Goal: Transaction & Acquisition: Purchase product/service

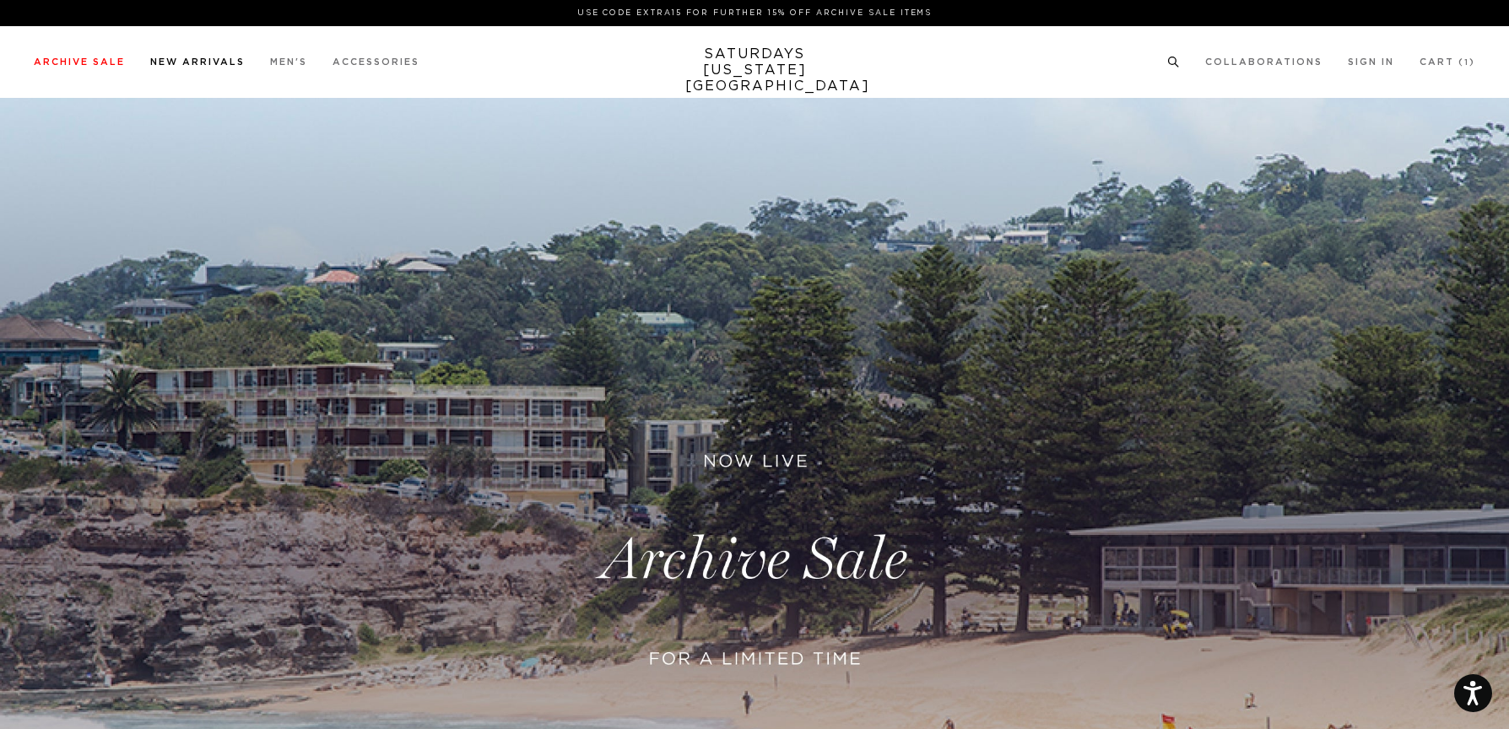
click at [194, 62] on link "New Arrivals" at bounding box center [197, 61] width 95 height 9
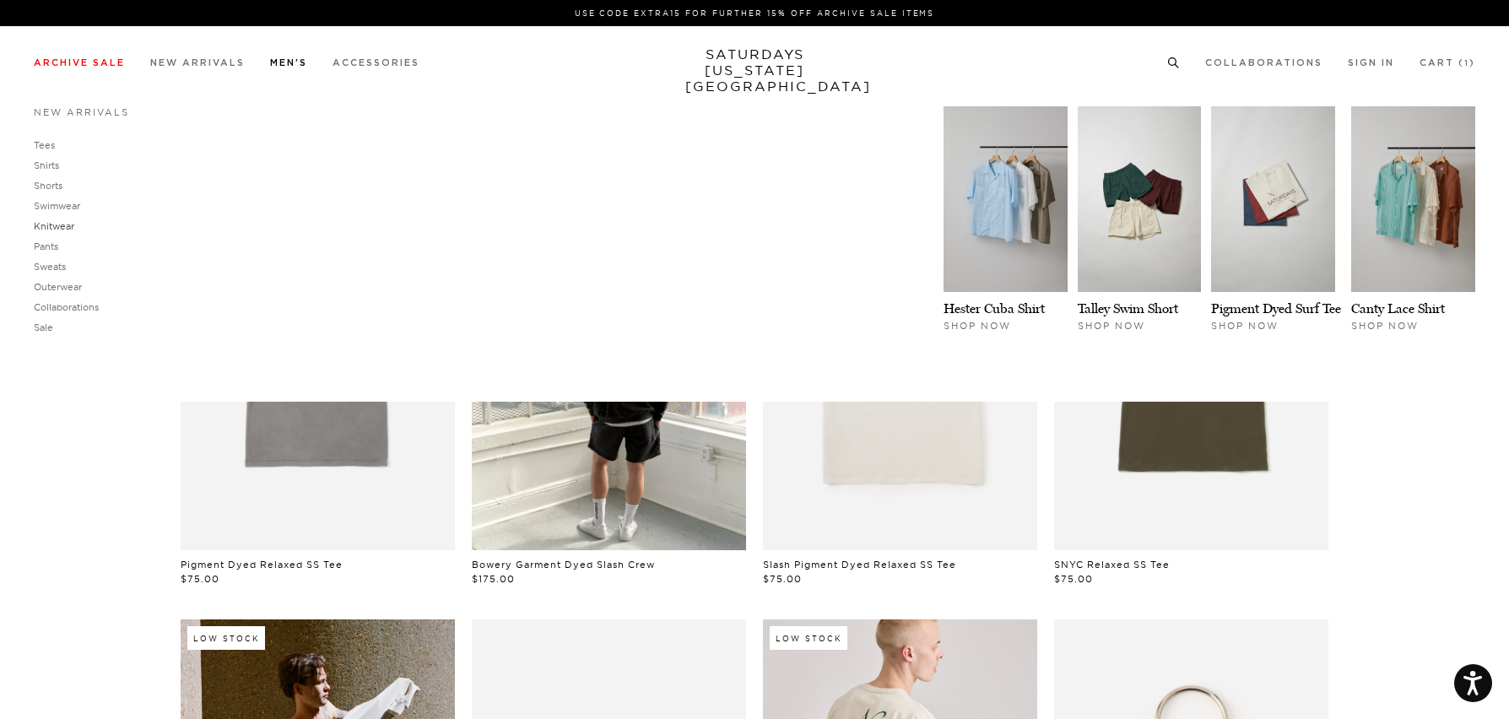
click at [57, 224] on link "Knitwear" at bounding box center [54, 226] width 41 height 12
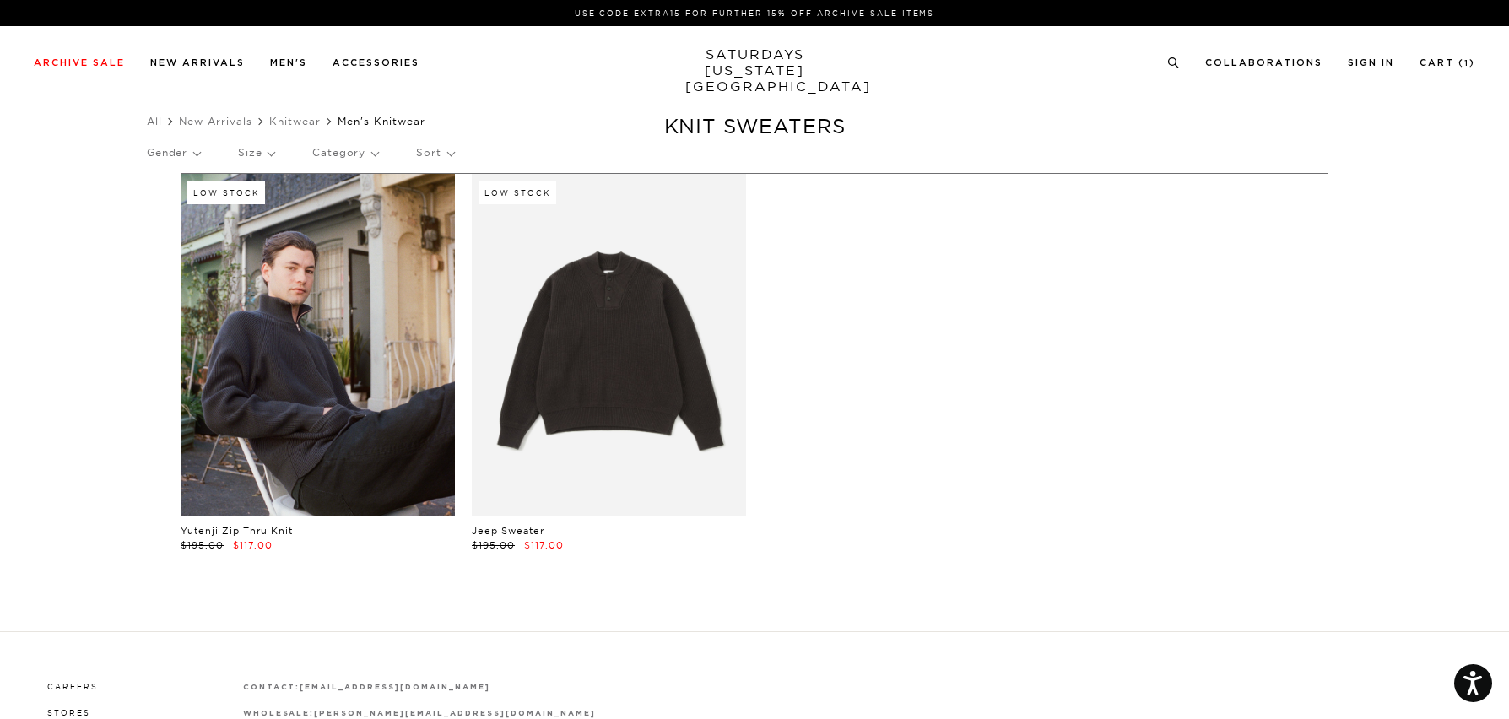
click at [343, 314] on link at bounding box center [318, 345] width 274 height 343
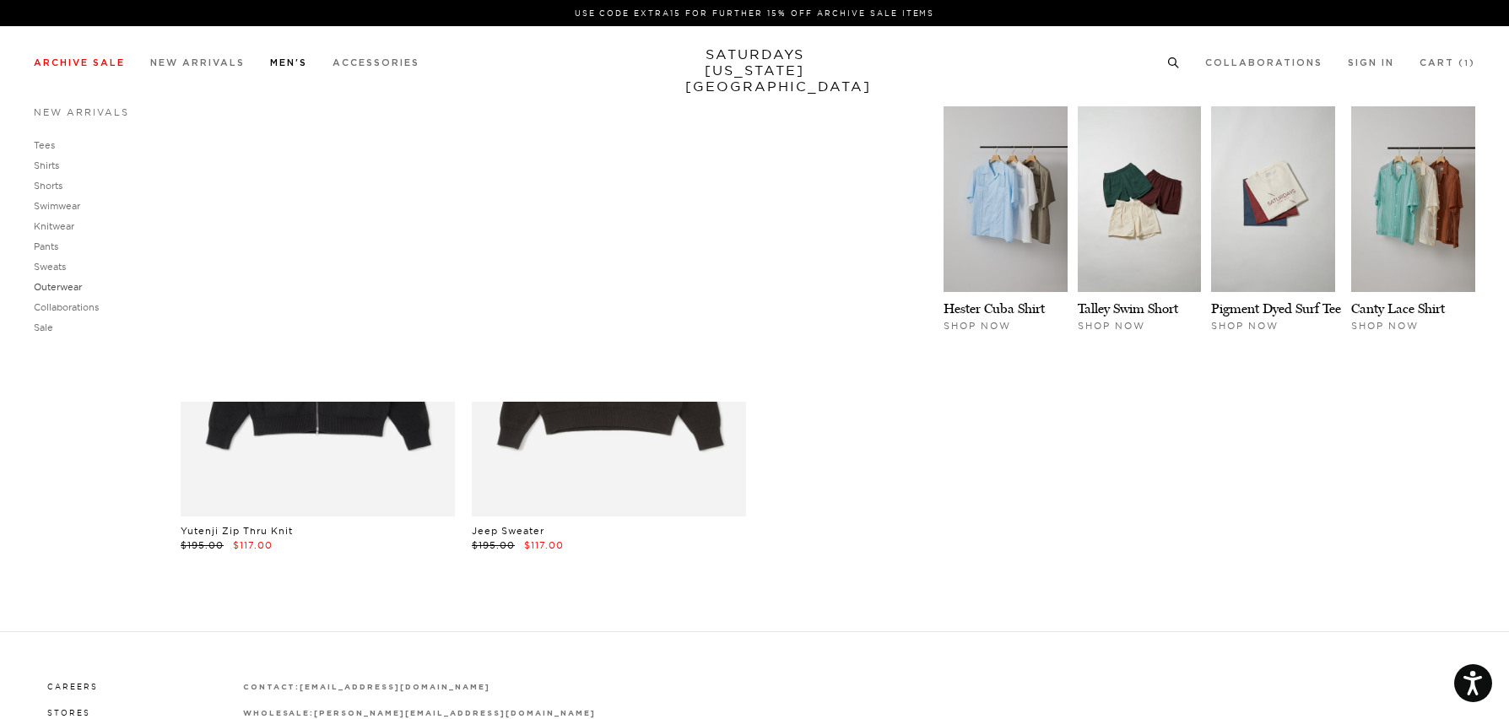
click at [75, 285] on link "Outerwear" at bounding box center [58, 287] width 48 height 12
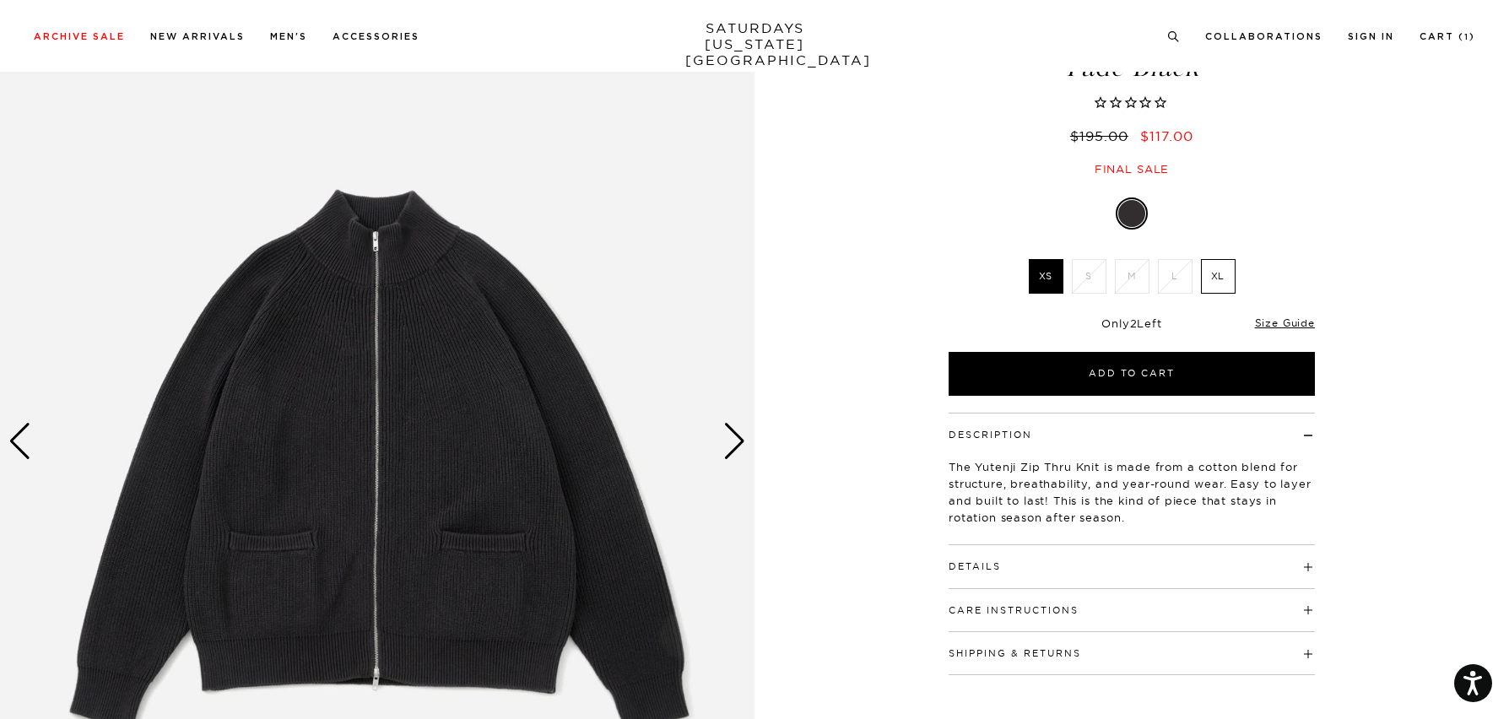
scroll to position [118, 0]
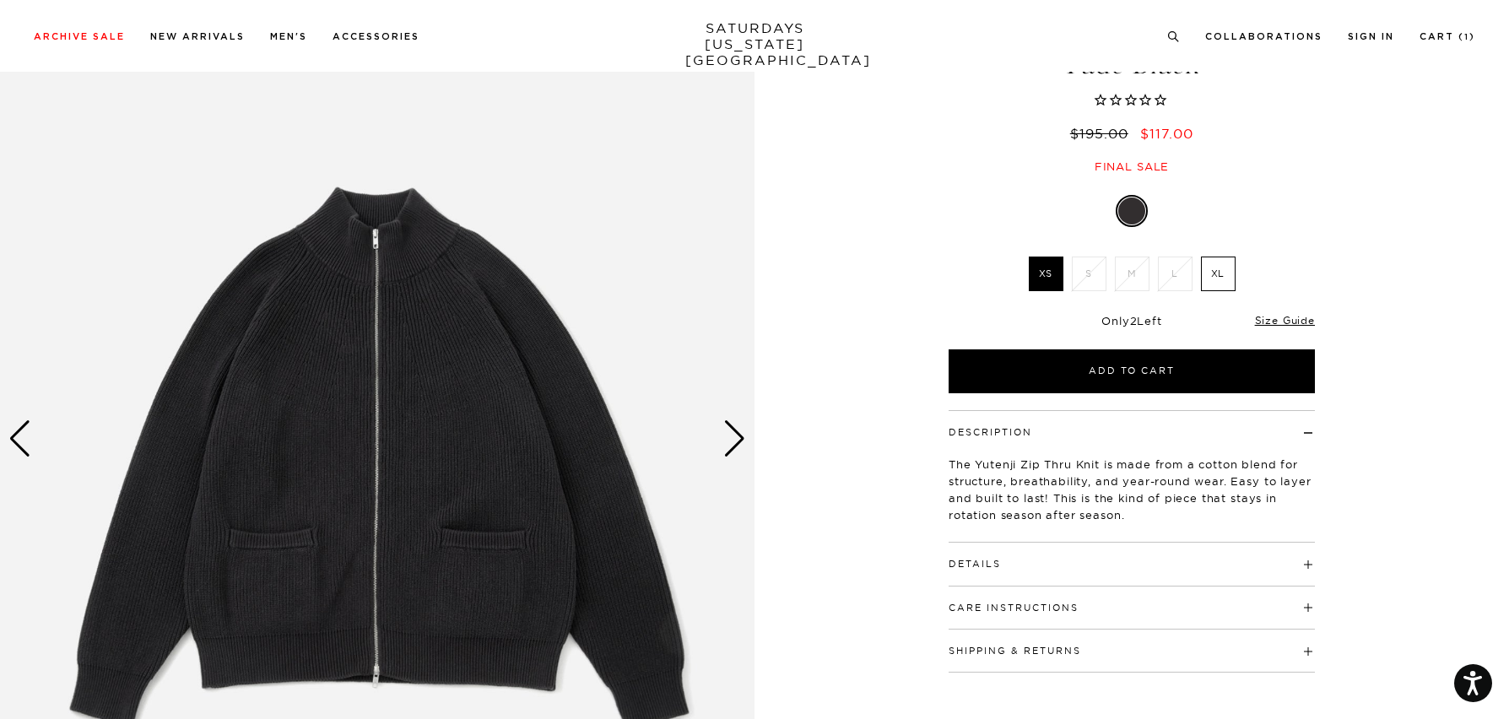
click at [729, 434] on div "Next slide" at bounding box center [734, 438] width 23 height 37
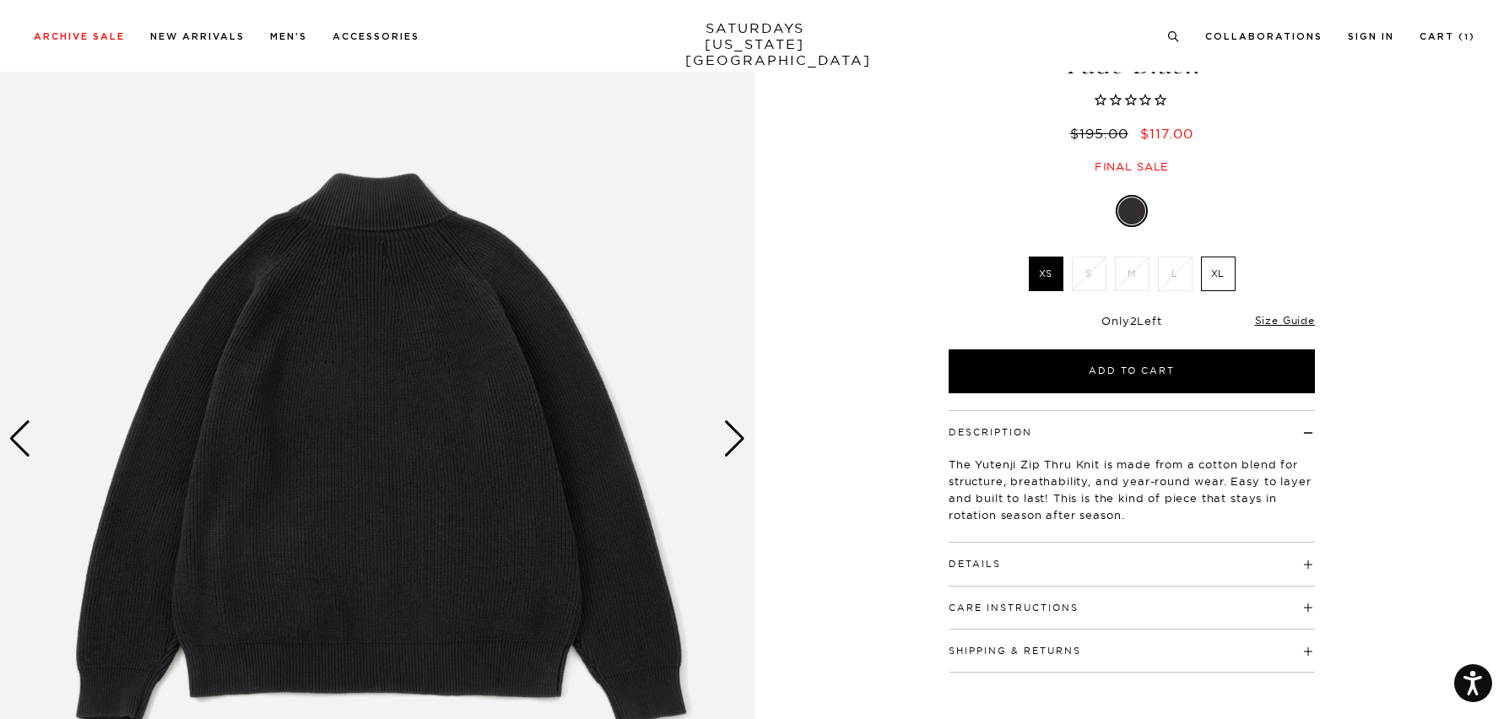
click at [728, 434] on div "Next slide" at bounding box center [734, 438] width 23 height 37
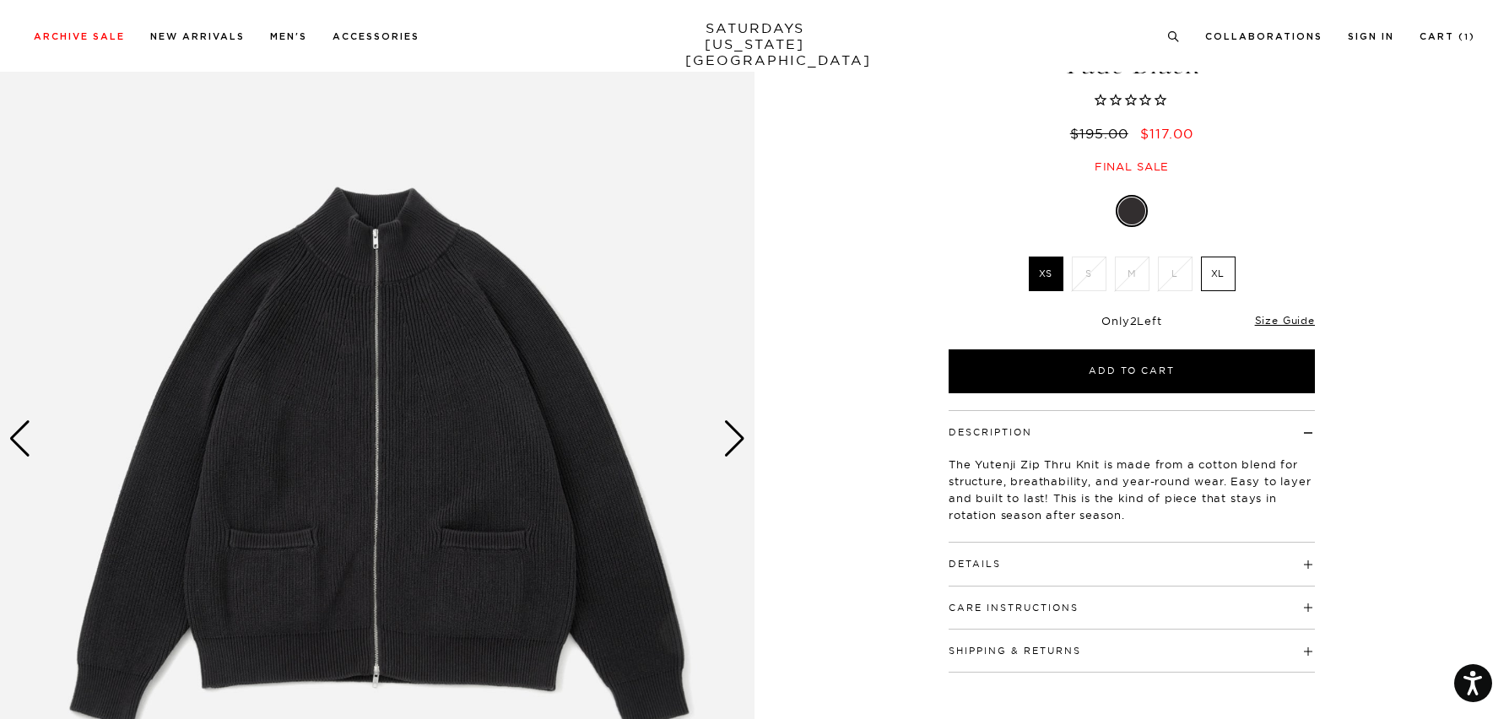
click at [728, 434] on div "Next slide" at bounding box center [734, 438] width 23 height 37
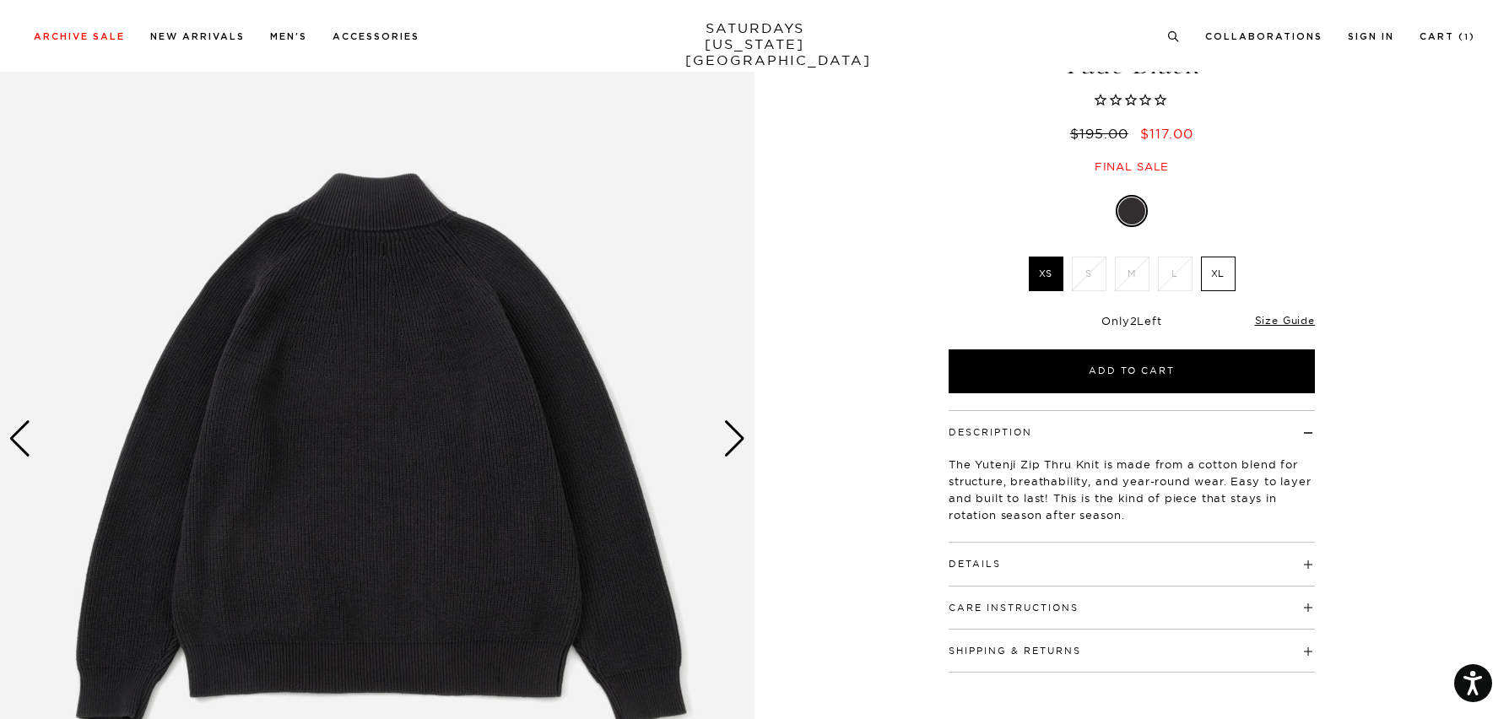
click at [728, 434] on div "Next slide" at bounding box center [734, 438] width 23 height 37
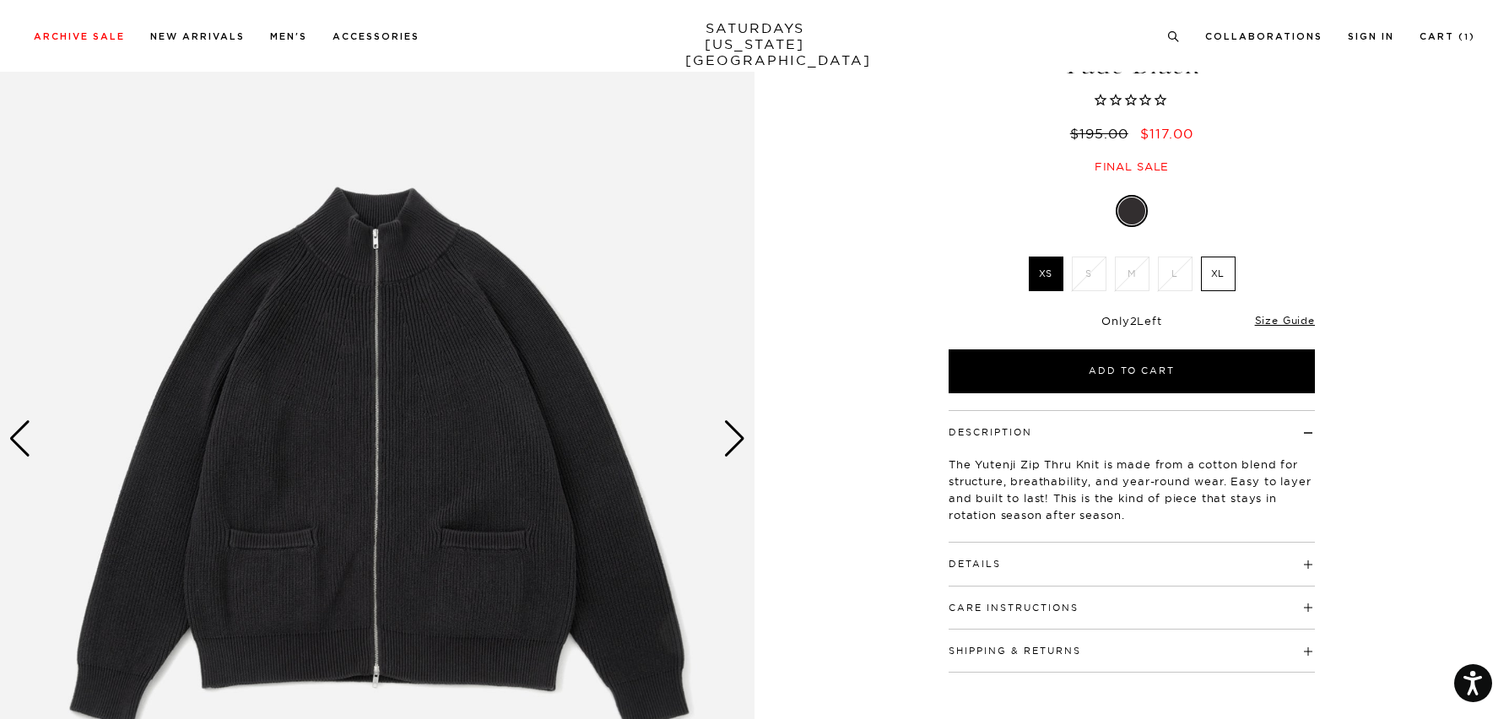
click at [728, 434] on div "Next slide" at bounding box center [734, 438] width 23 height 37
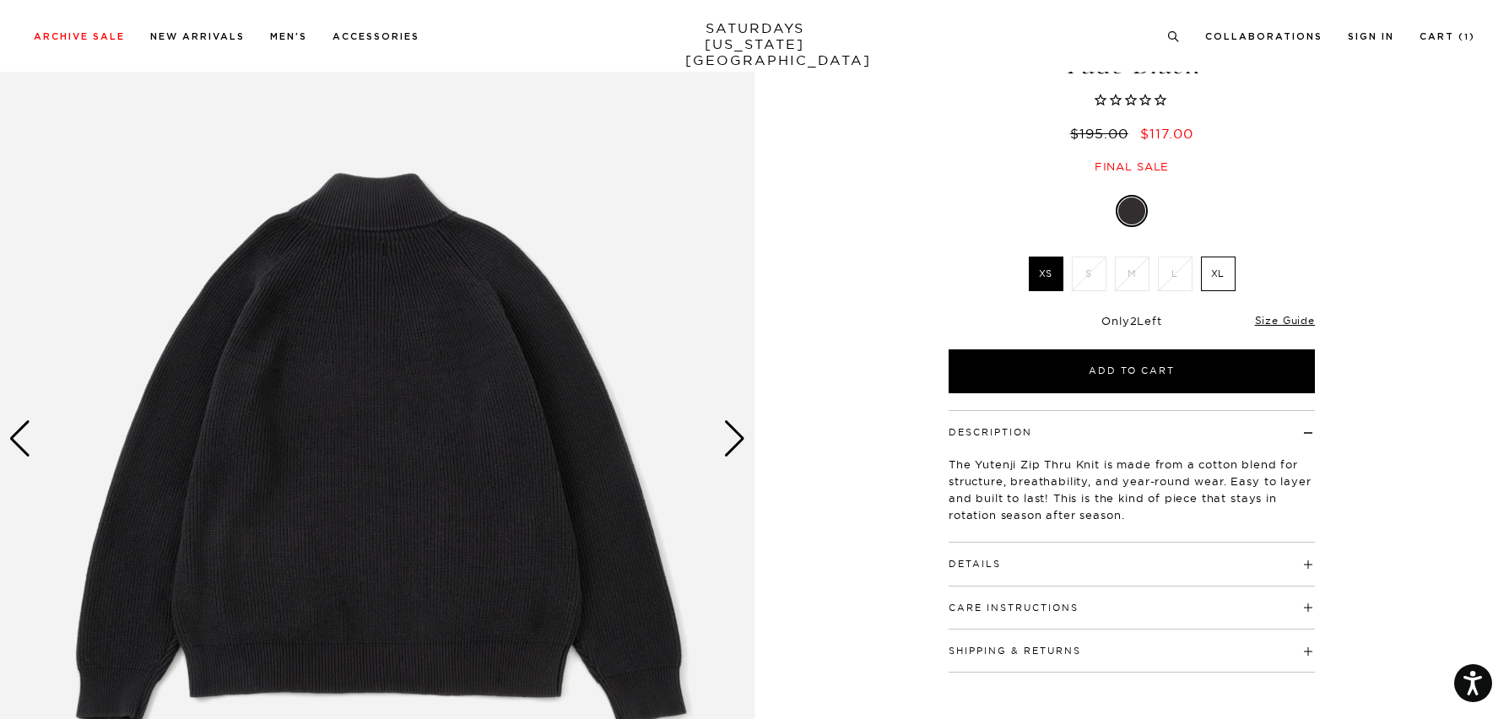
click at [728, 434] on div "Next slide" at bounding box center [734, 438] width 23 height 37
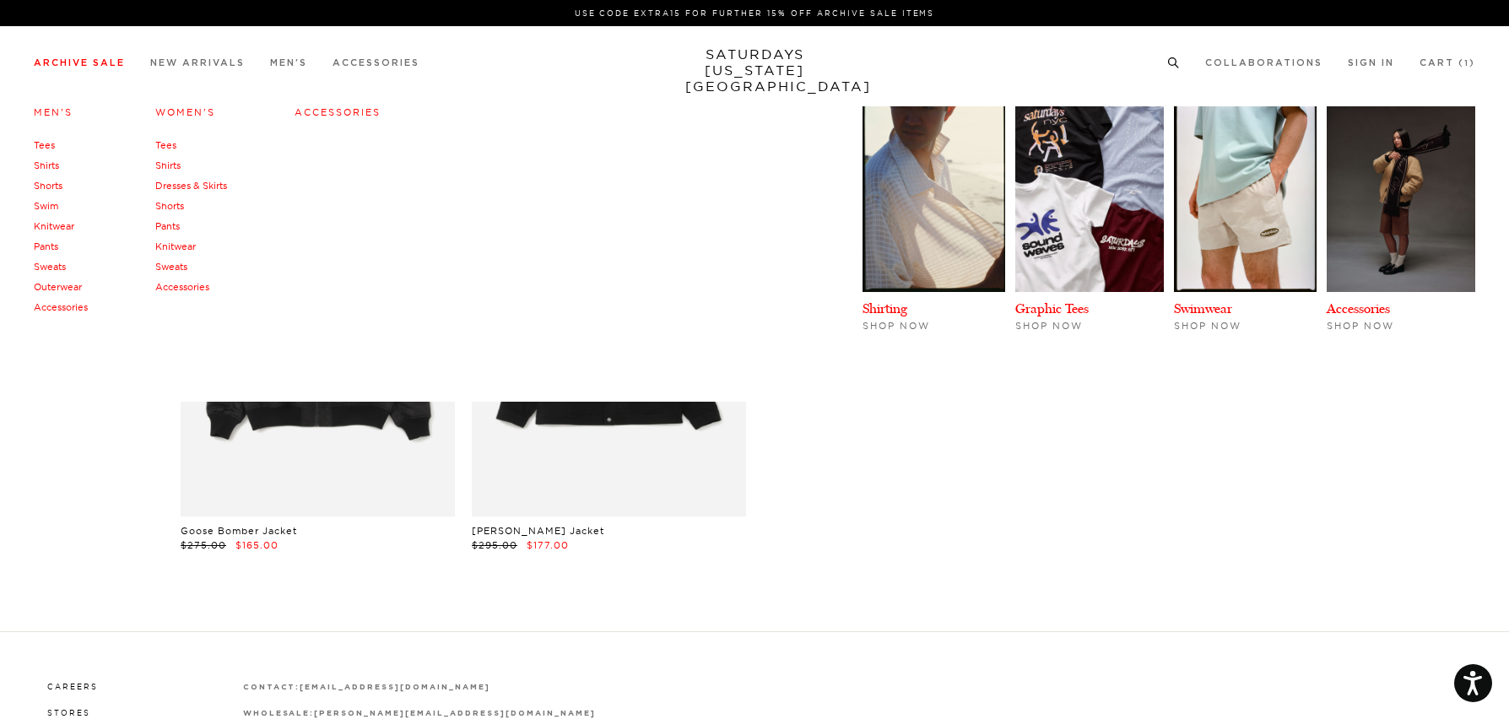
click at [62, 110] on link "Men's" at bounding box center [53, 112] width 39 height 12
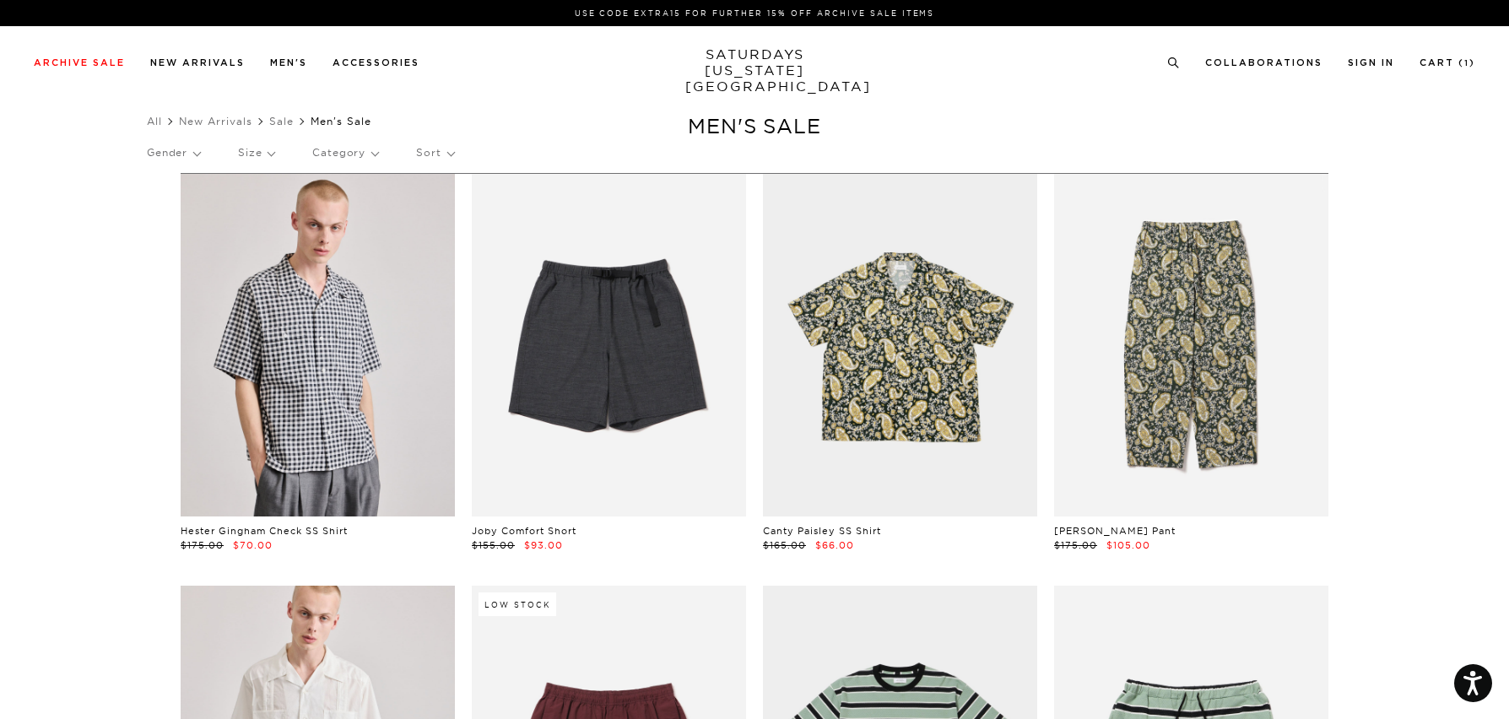
click at [459, 154] on div "Gender Size Category Sort" at bounding box center [754, 152] width 1215 height 39
click at [432, 152] on p "Sort" at bounding box center [434, 152] width 37 height 39
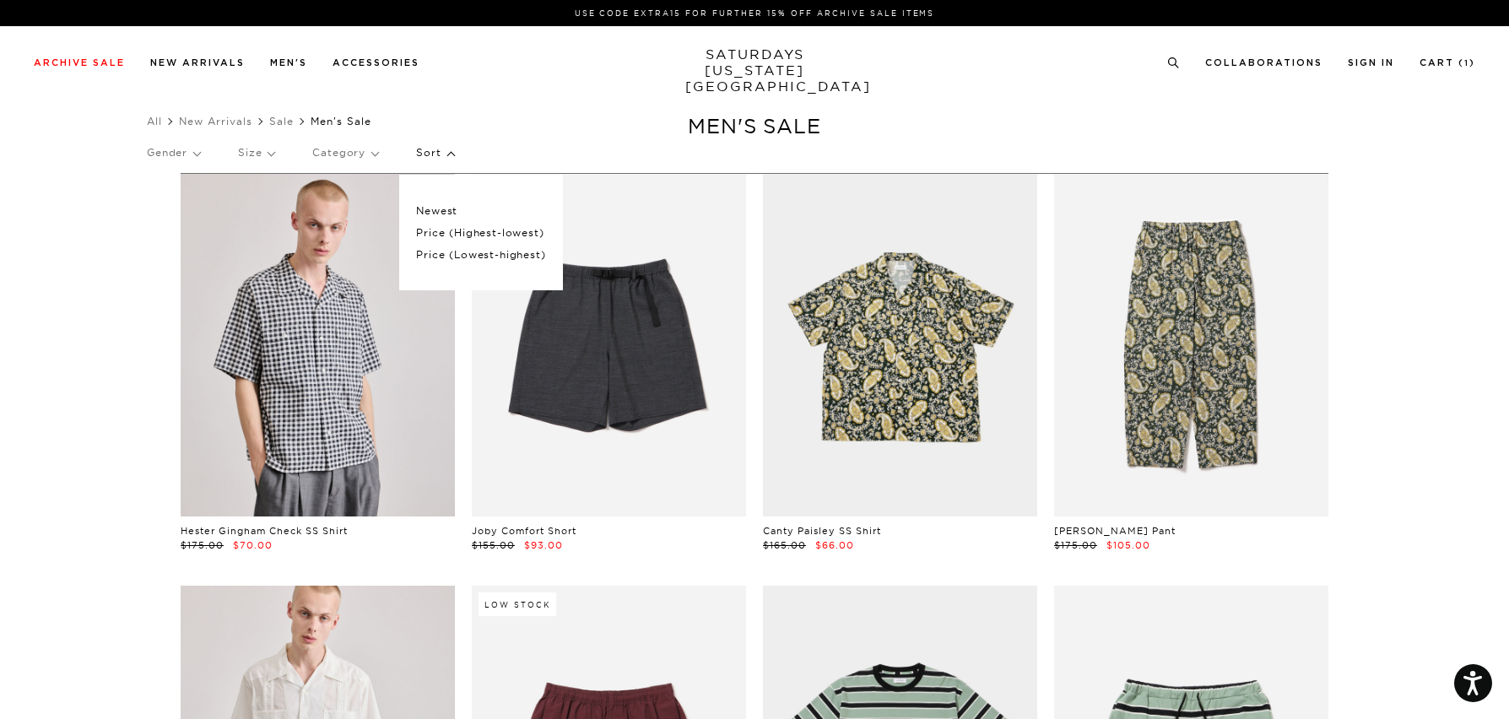
click at [451, 253] on p "Price (Lowest-highest)" at bounding box center [480, 255] width 129 height 22
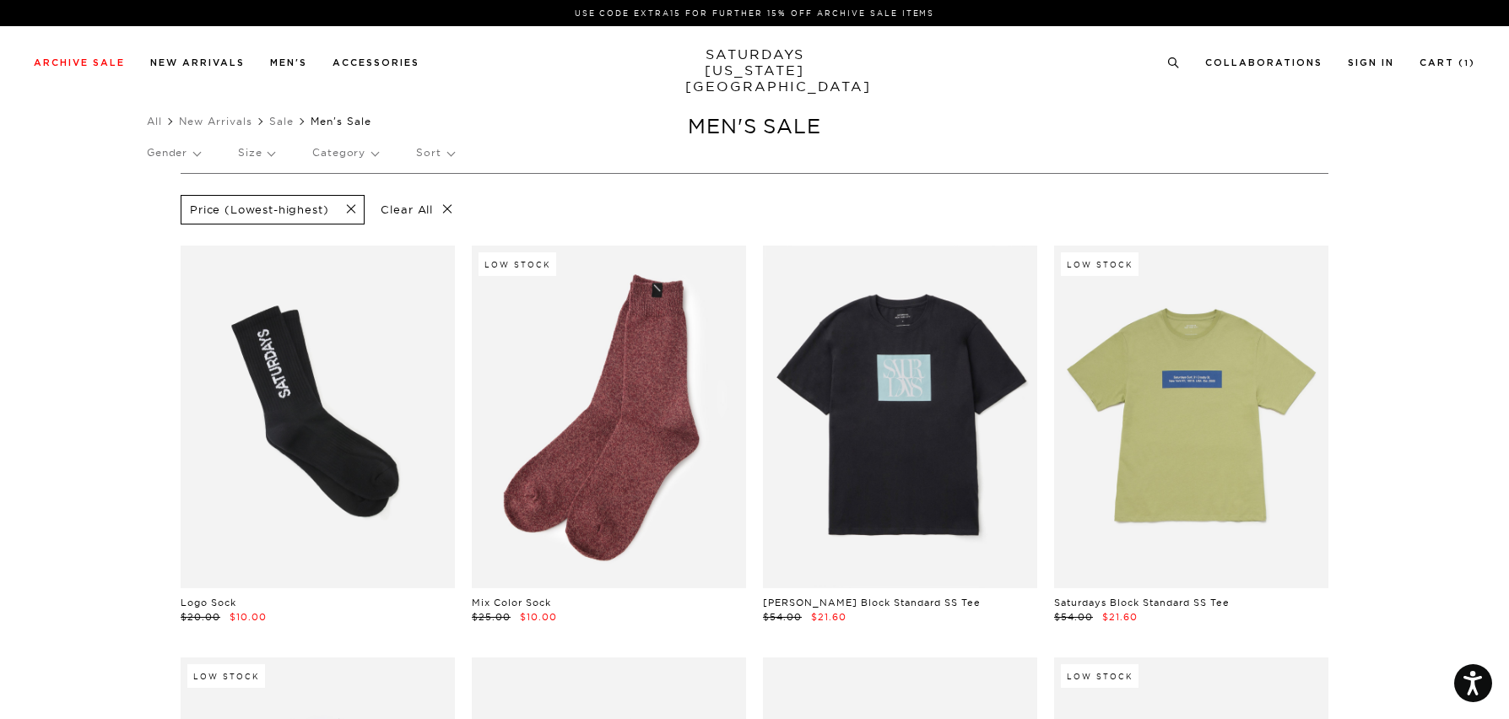
click at [206, 151] on div "Gender Size Category Sort" at bounding box center [754, 152] width 1215 height 39
click at [252, 150] on p "Size" at bounding box center [256, 152] width 36 height 39
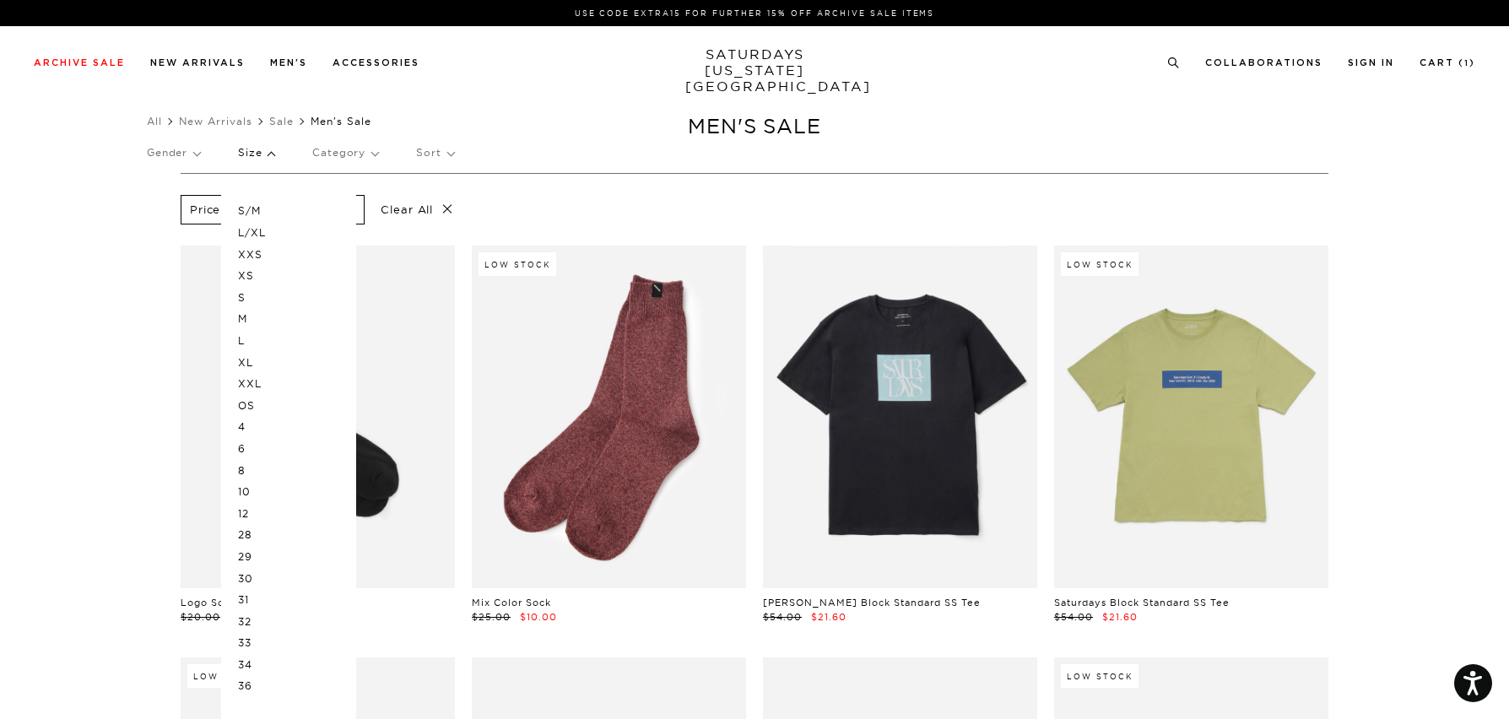
click at [249, 313] on p "M" at bounding box center [288, 319] width 101 height 22
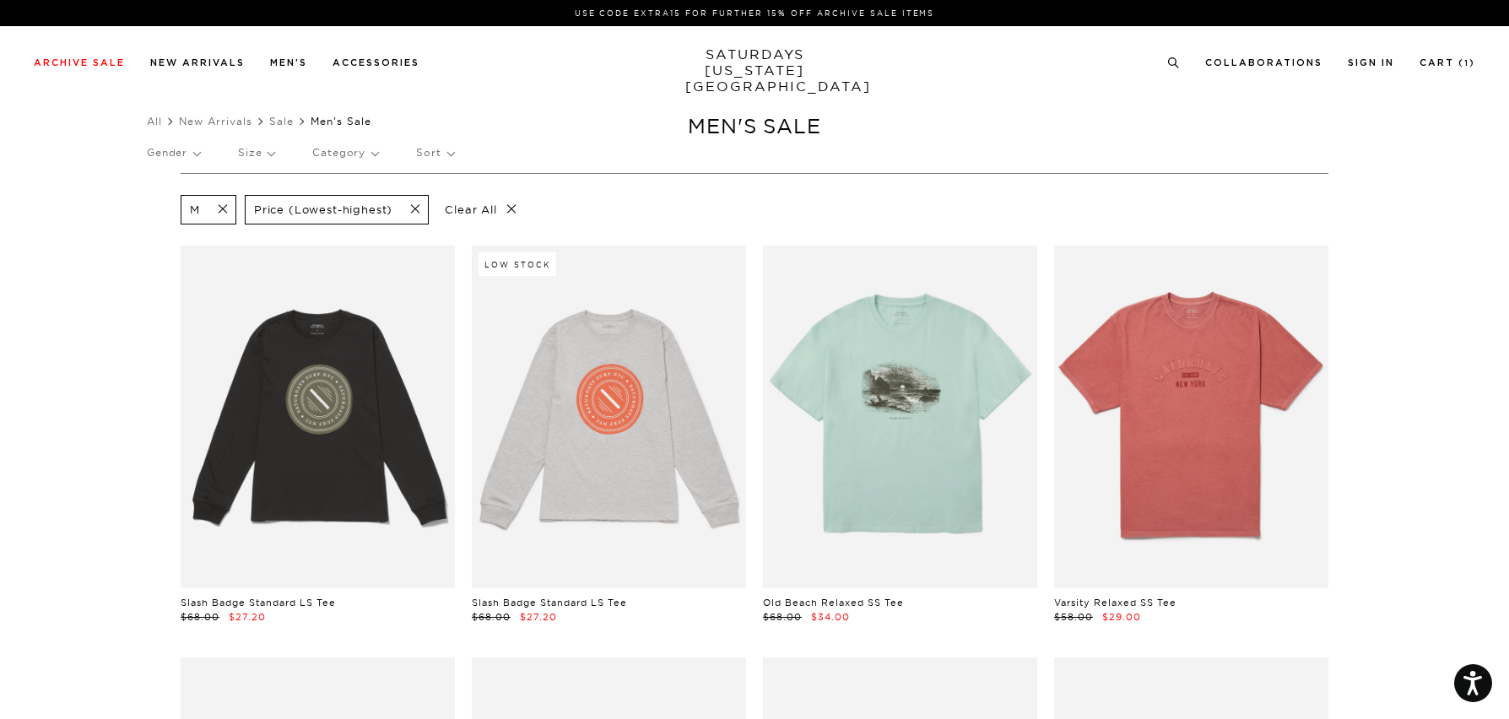
click at [262, 150] on p "Size" at bounding box center [256, 152] width 36 height 39
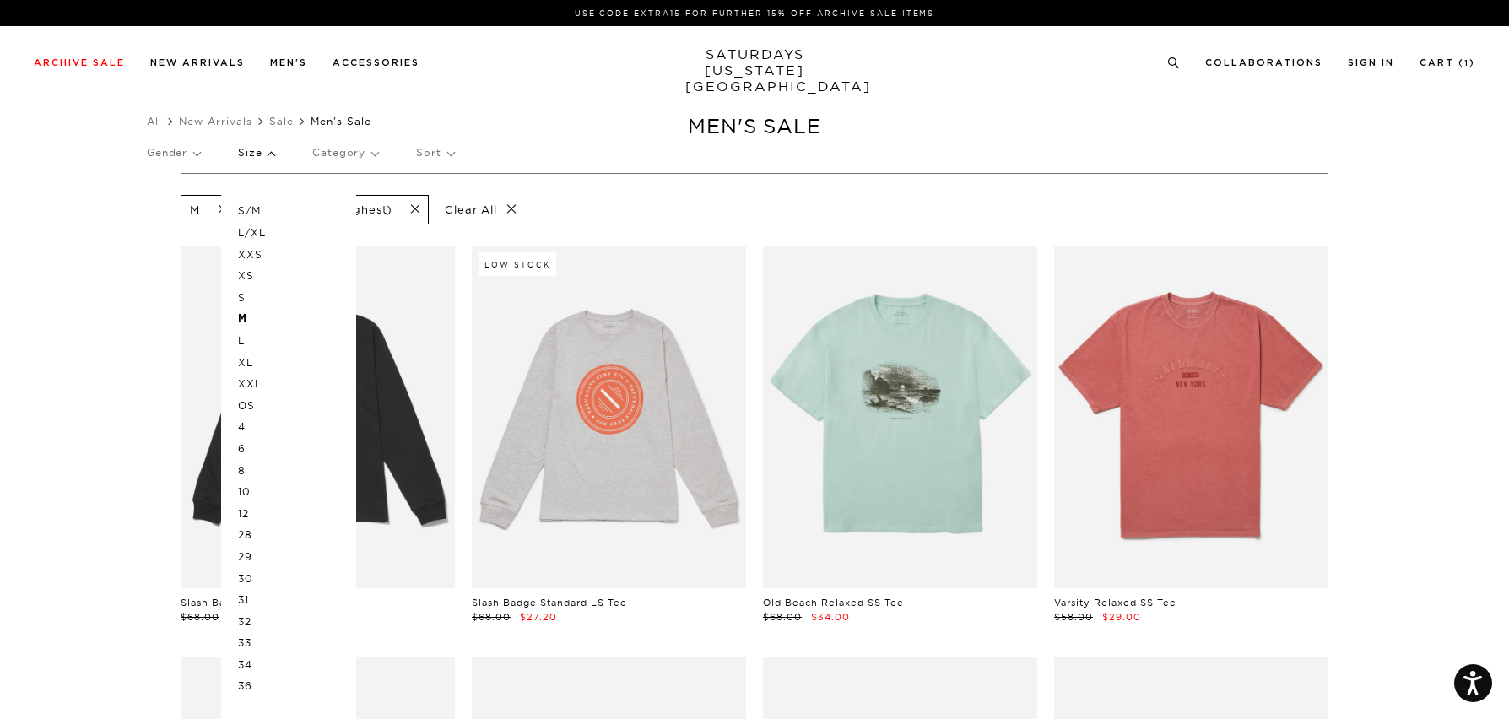
click at [252, 611] on p "32" at bounding box center [288, 622] width 101 height 22
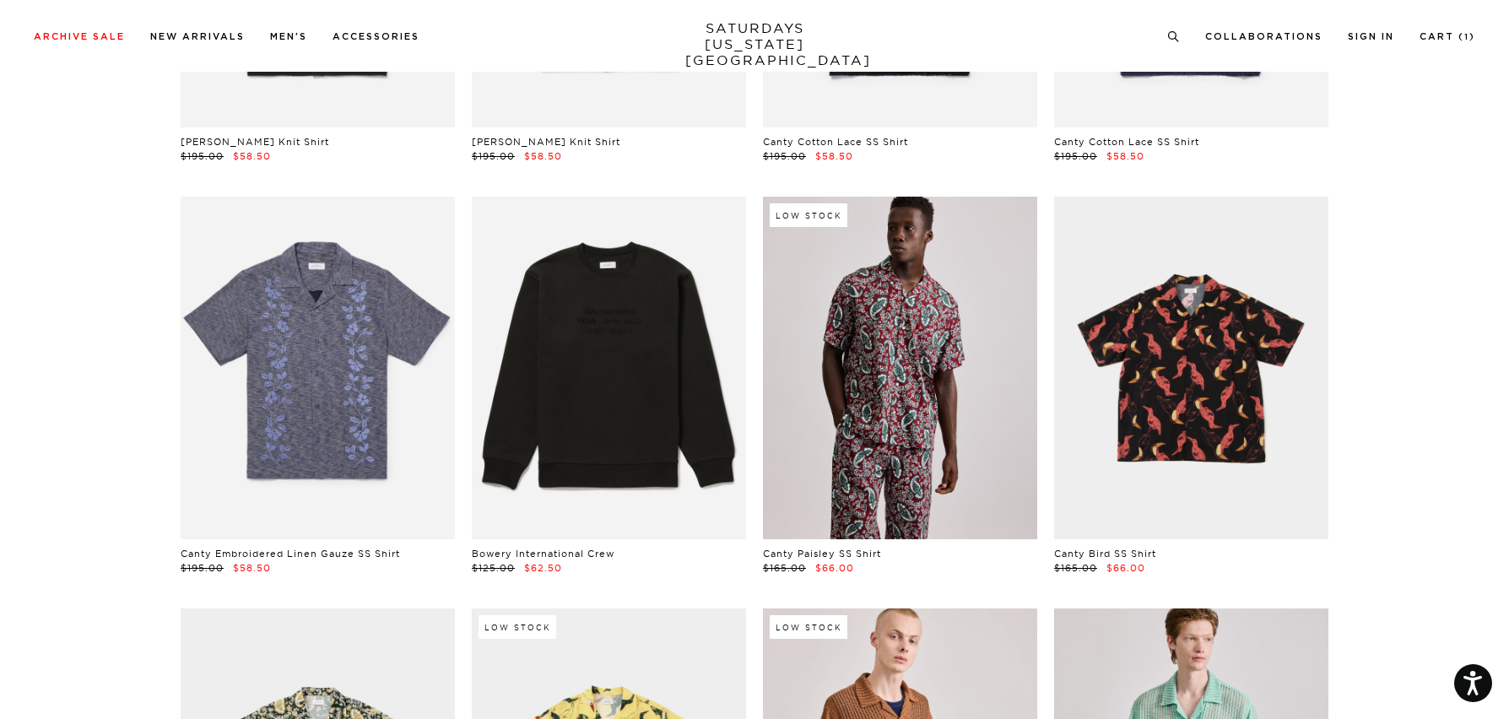
scroll to position [3395, 1]
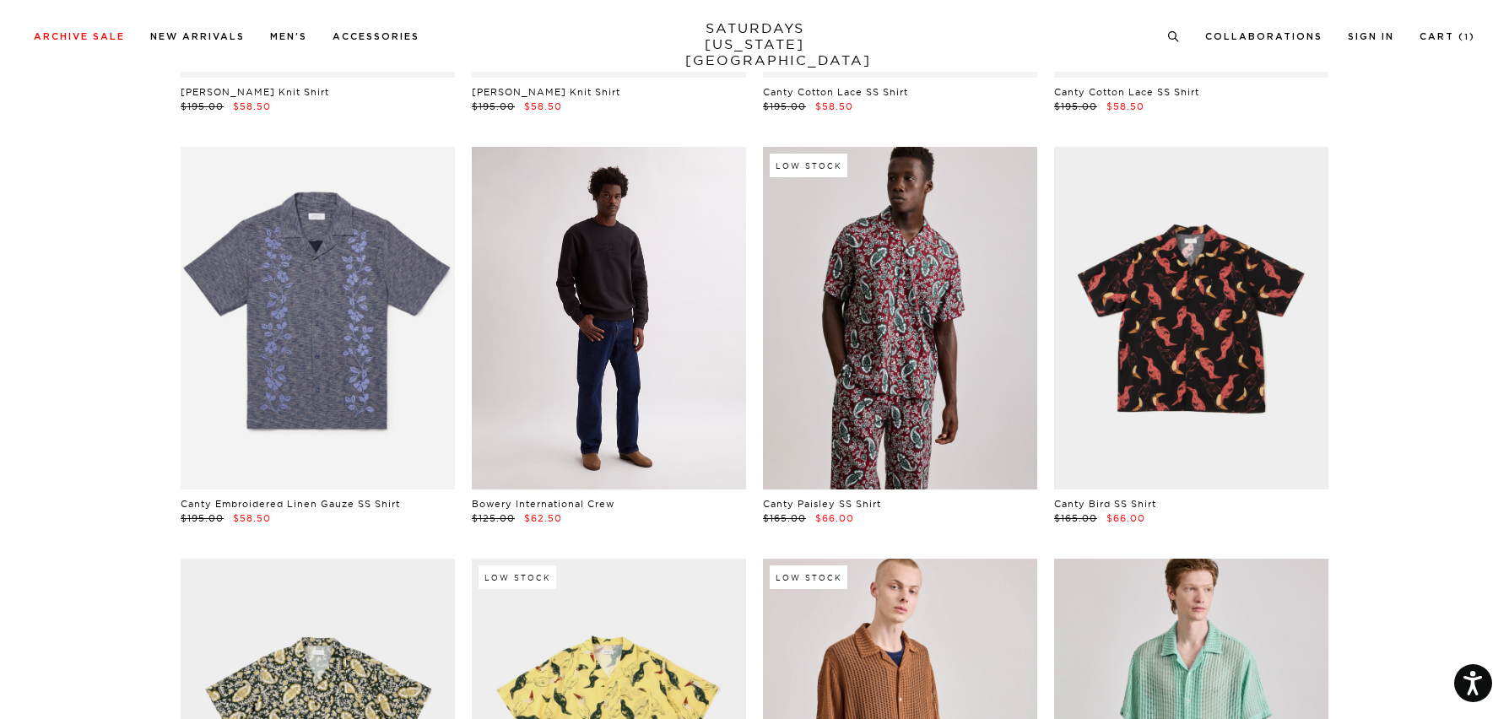
click at [608, 362] on link at bounding box center [609, 318] width 274 height 343
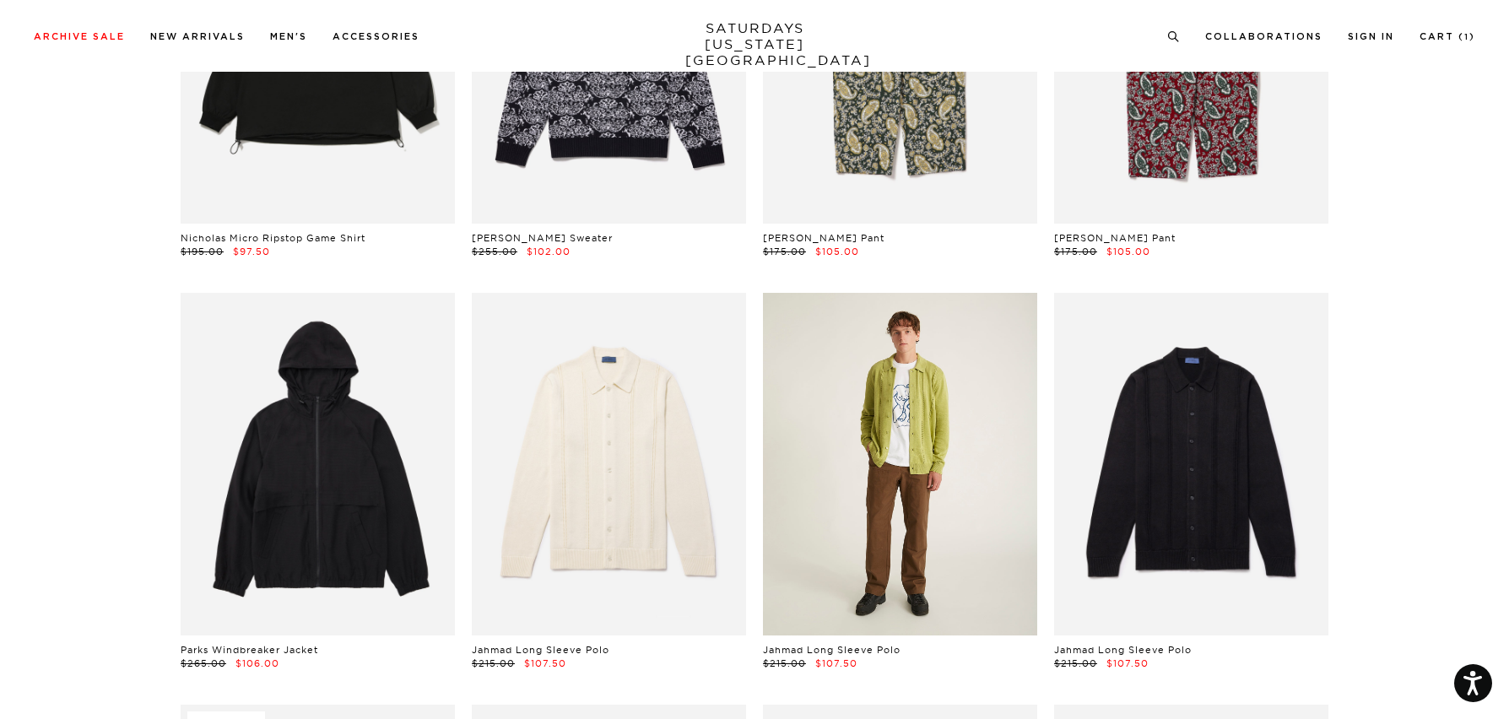
scroll to position [9019, 0]
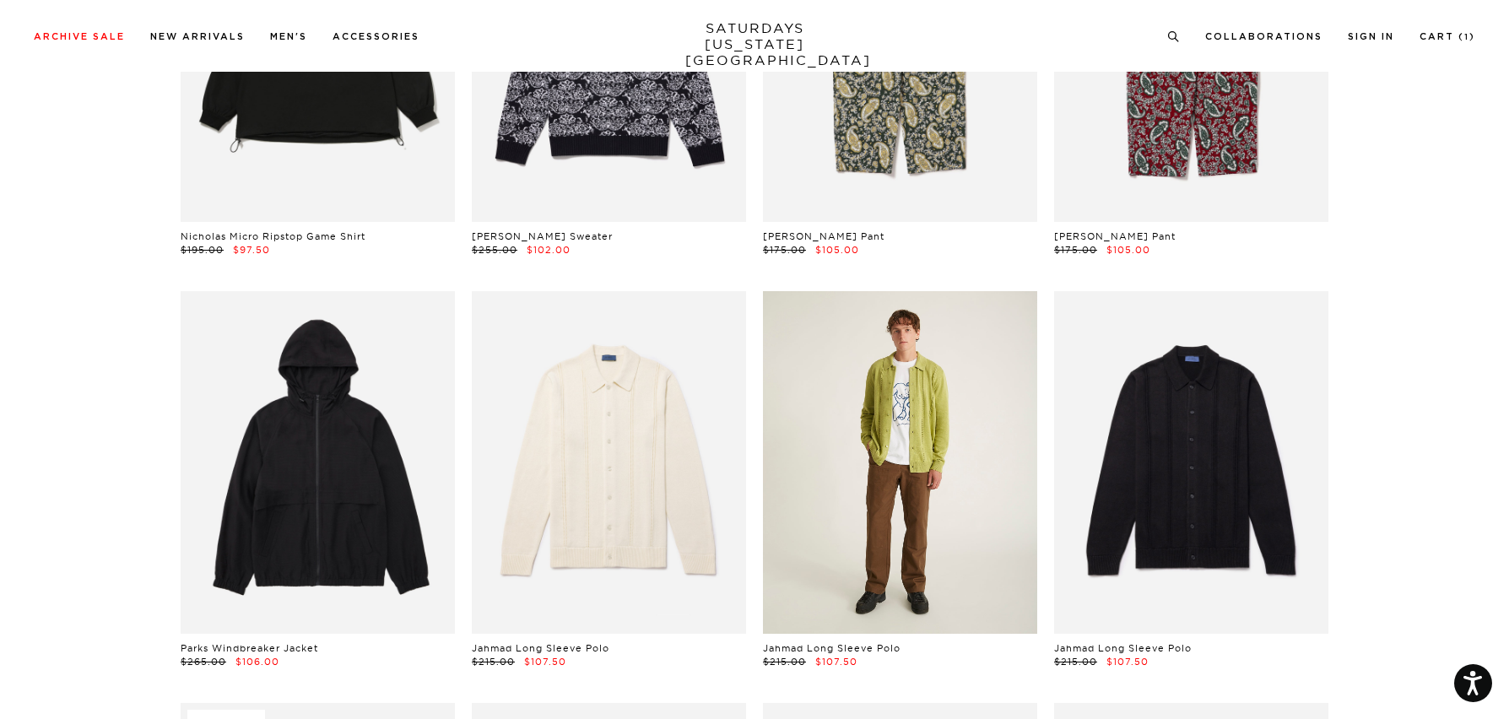
click at [932, 463] on link at bounding box center [900, 462] width 274 height 343
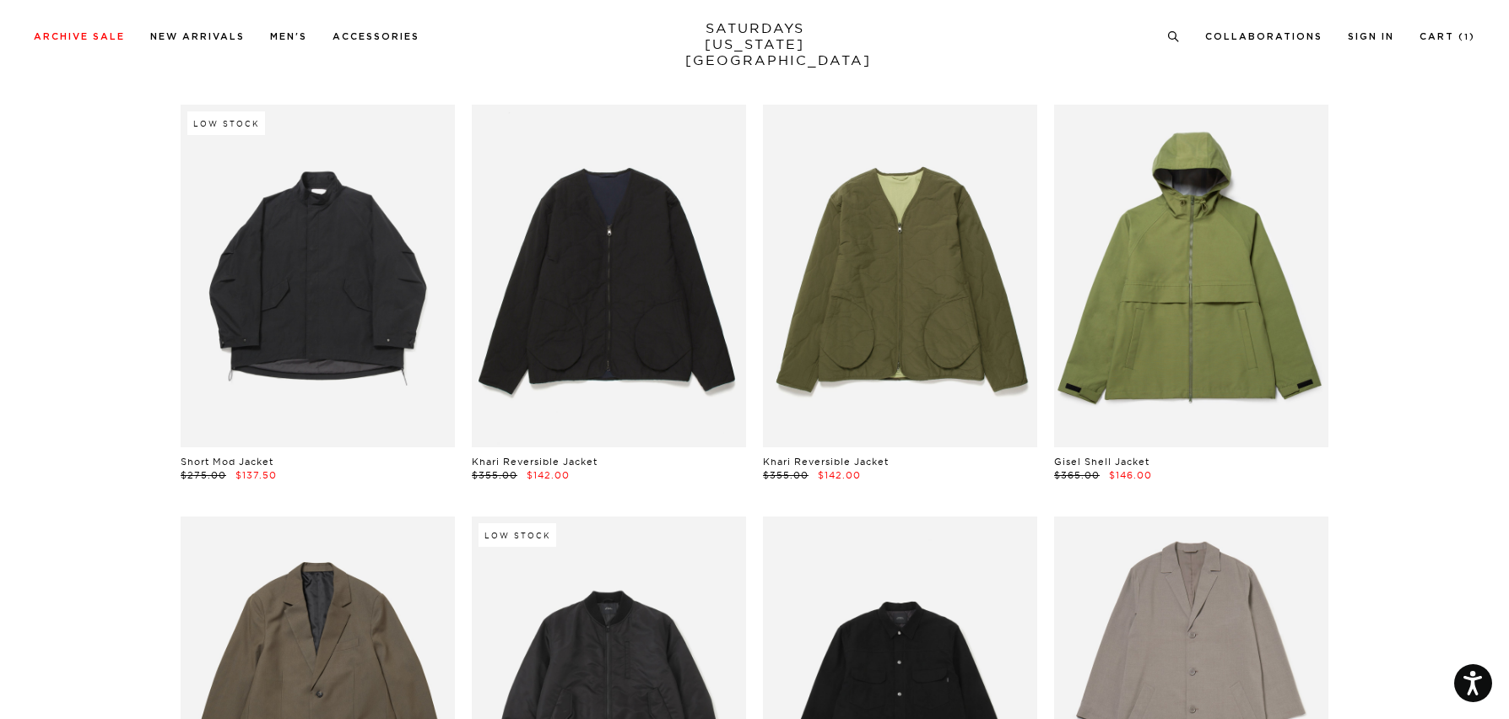
scroll to position [10863, 0]
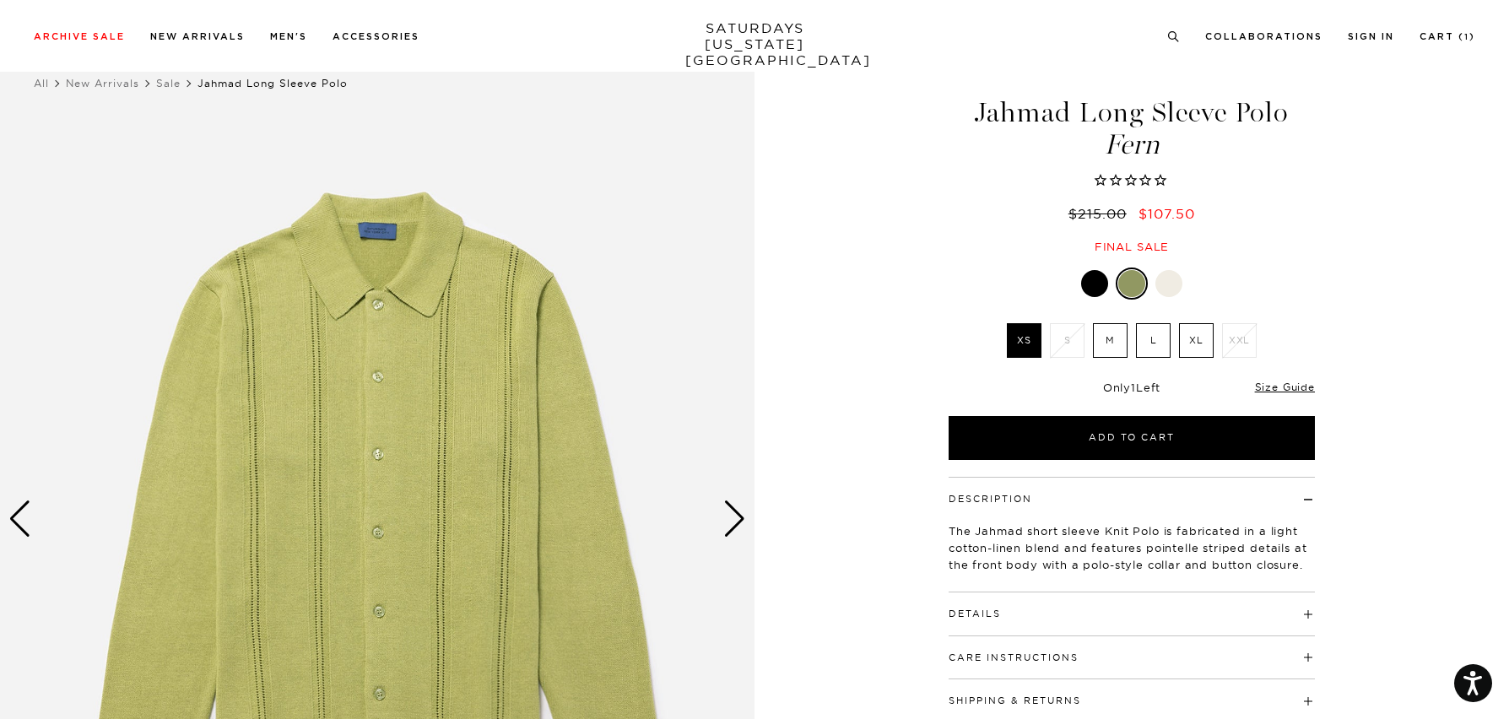
scroll to position [46, 0]
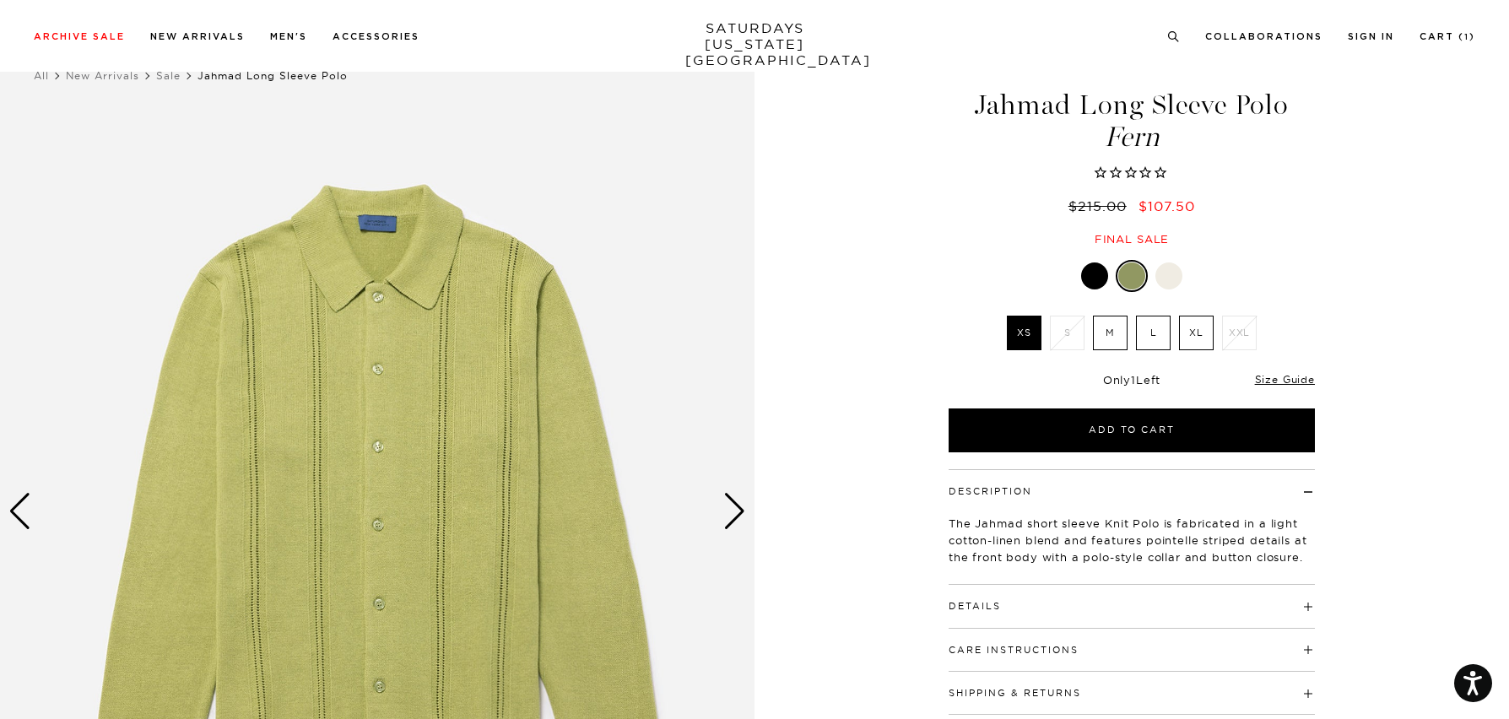
click at [738, 515] on div "Next slide" at bounding box center [734, 511] width 23 height 37
